Goal: Transaction & Acquisition: Purchase product/service

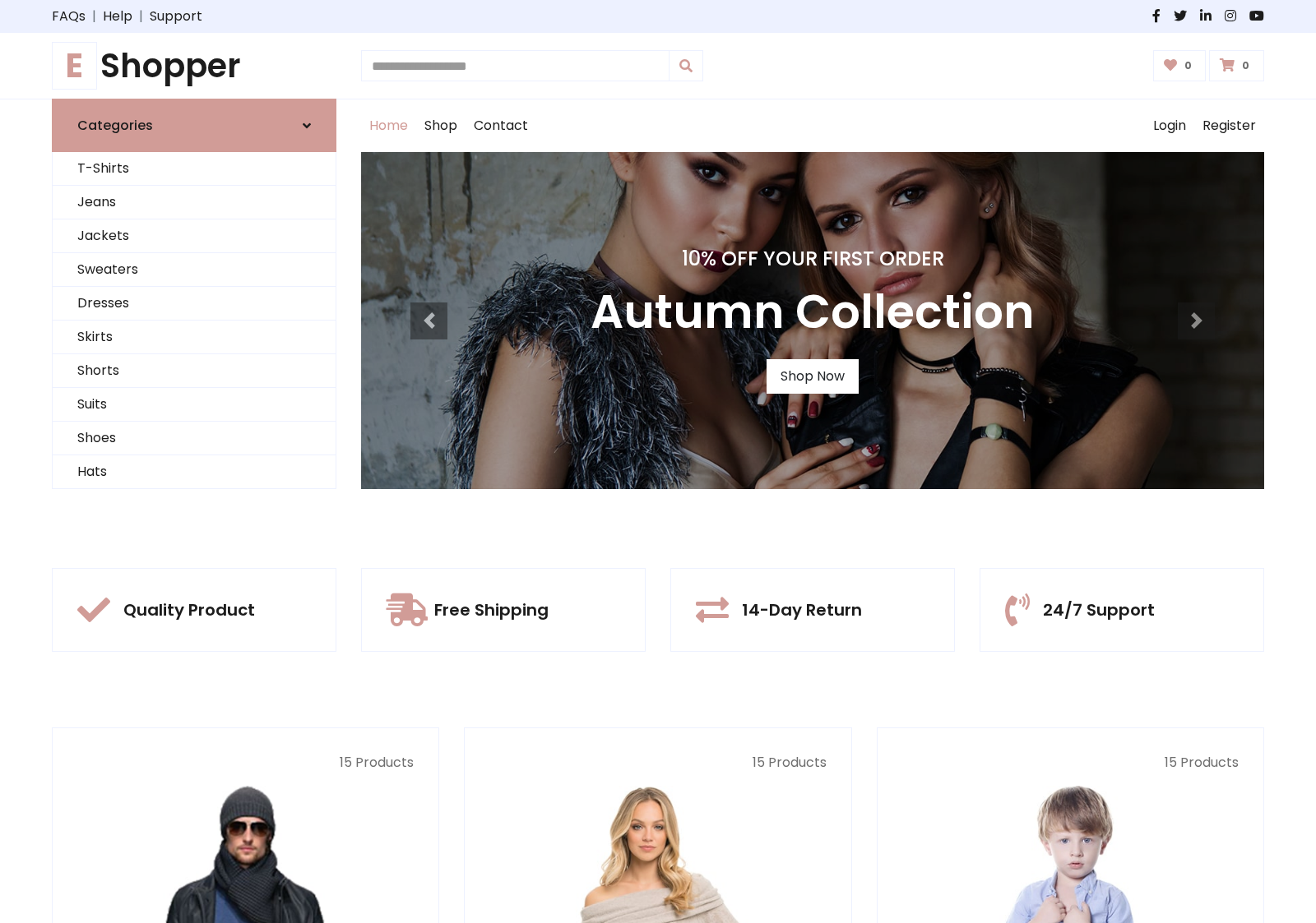
click at [658, 461] on div "10% Off Your First Order Autumn Collection Shop Now" at bounding box center [813, 320] width 903 height 337
click at [812, 376] on link "Shop Now" at bounding box center [813, 376] width 92 height 34
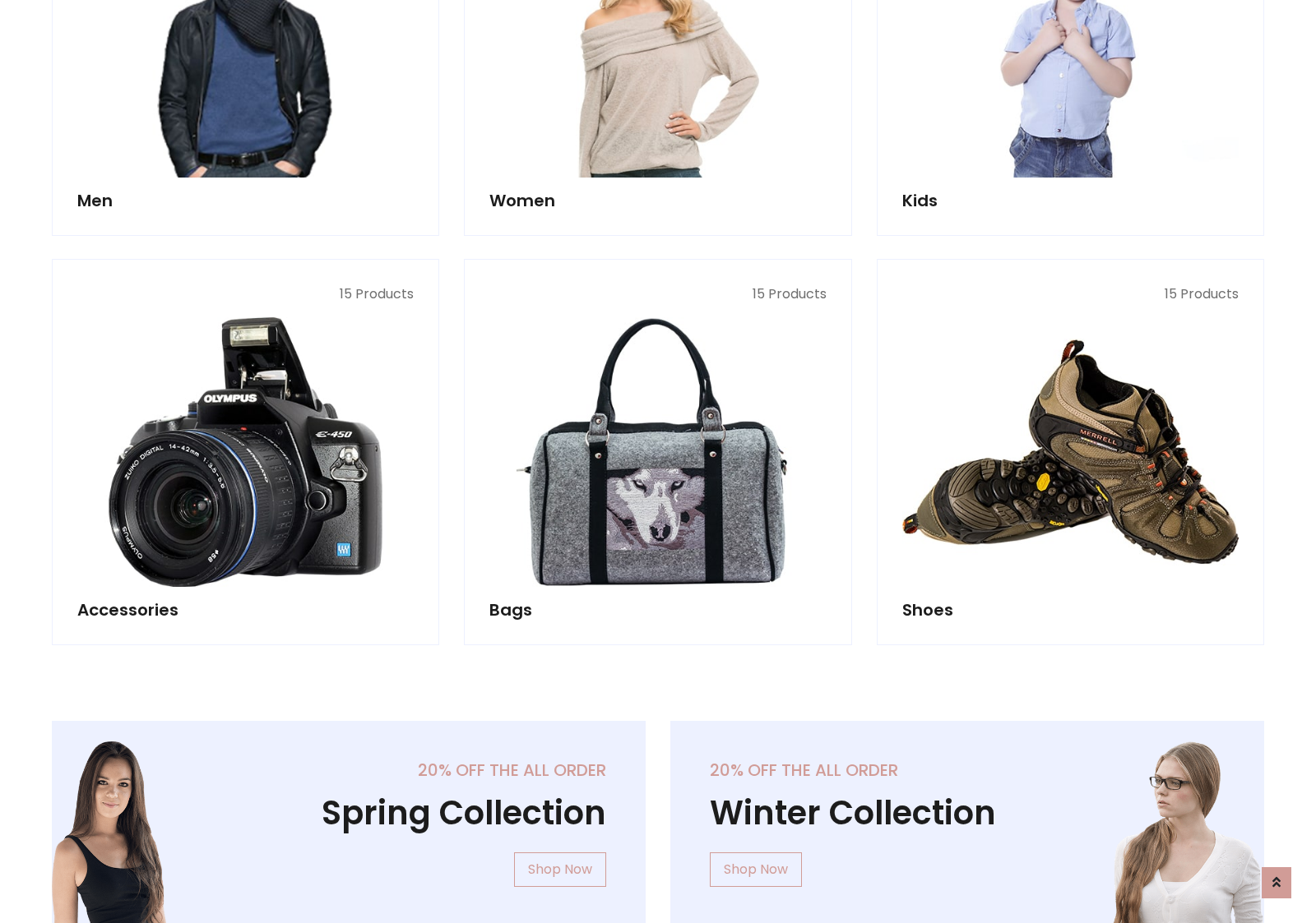
scroll to position [1639, 0]
